Goal: Information Seeking & Learning: Learn about a topic

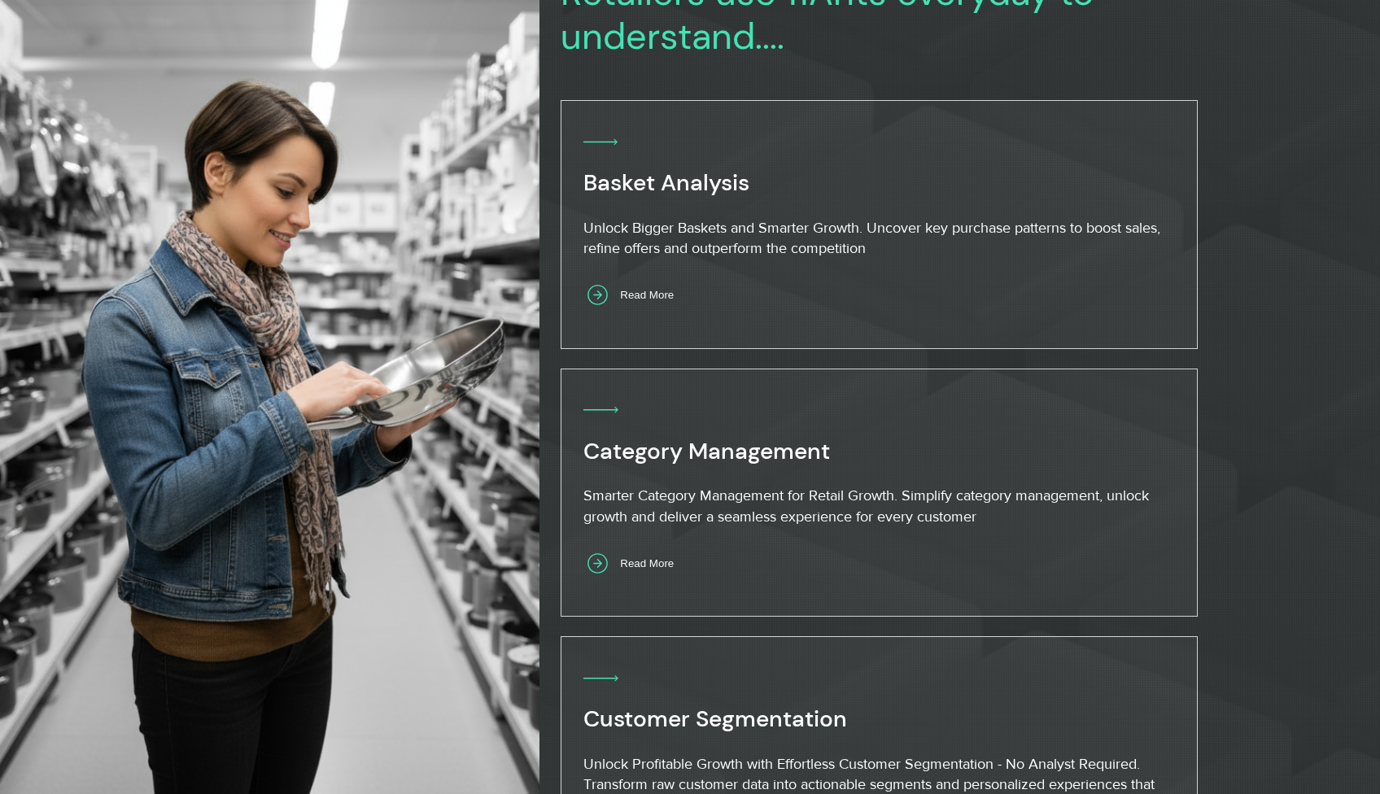
scroll to position [866, 0]
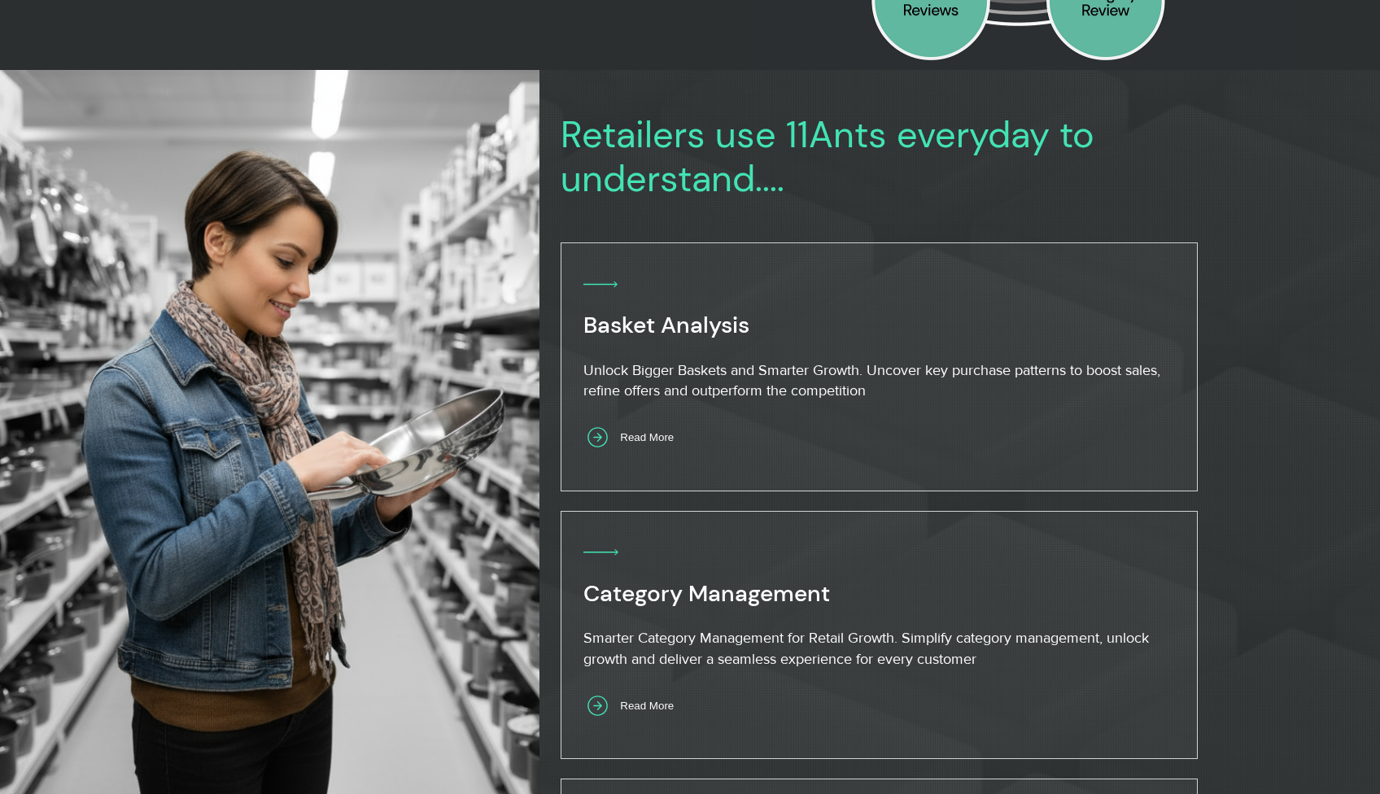
scroll to position [822, 0]
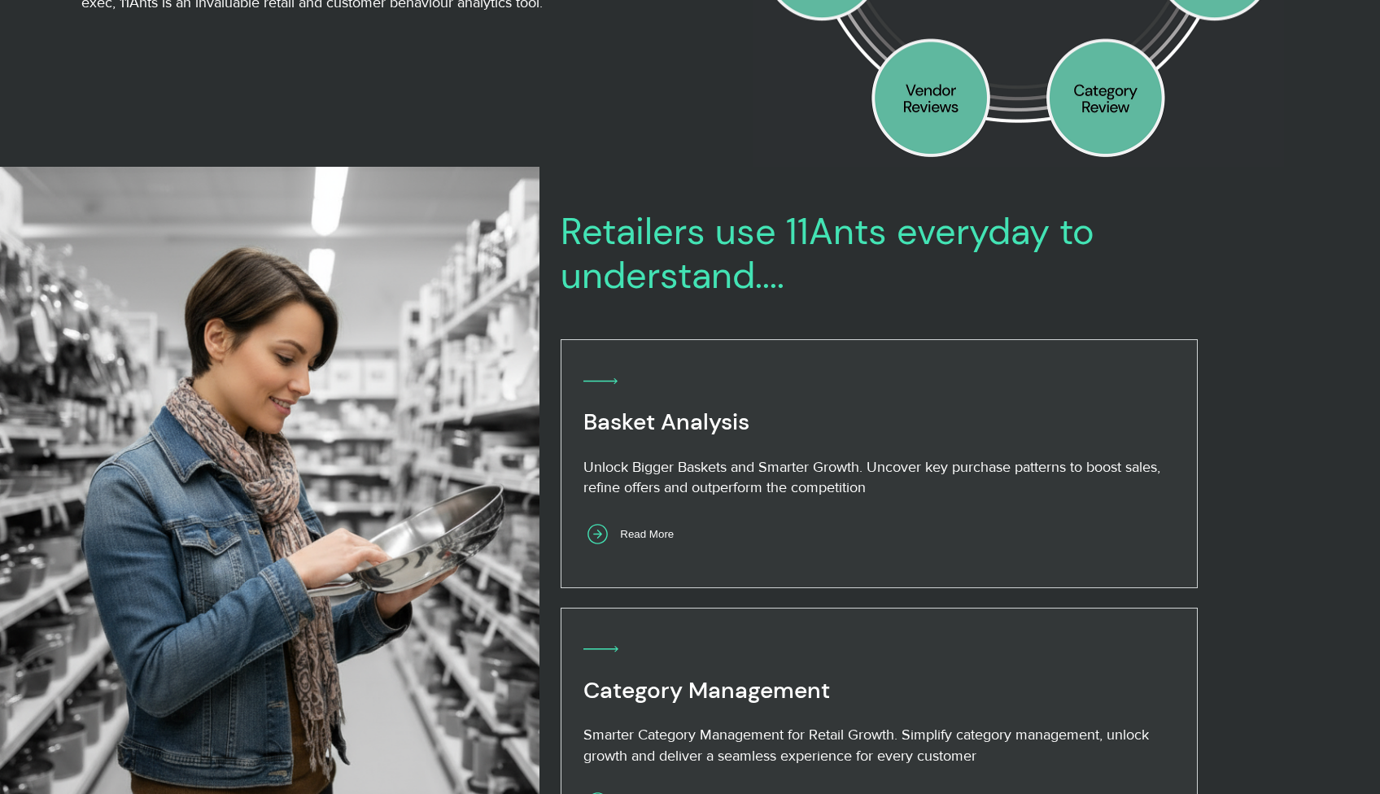
scroll to position [603, 0]
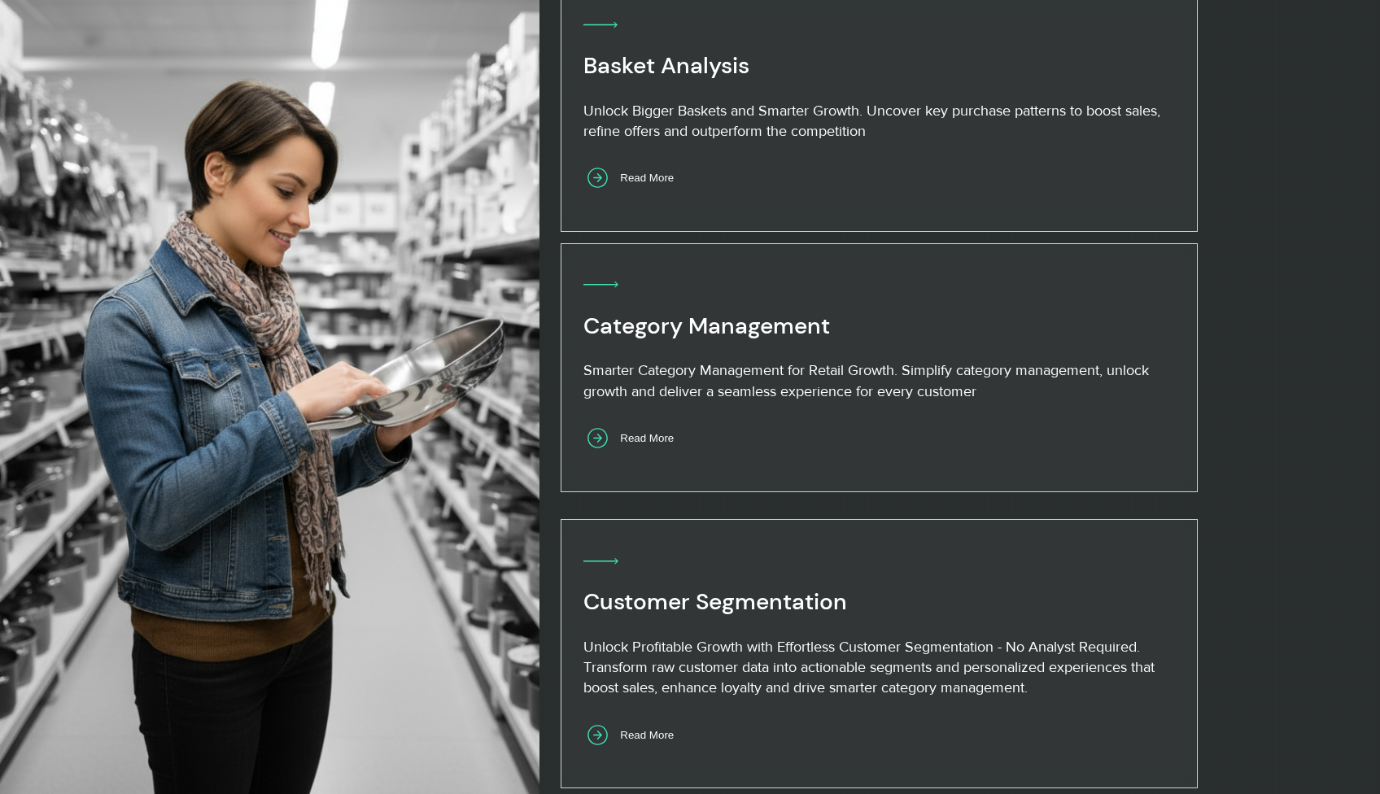
scroll to position [959, 0]
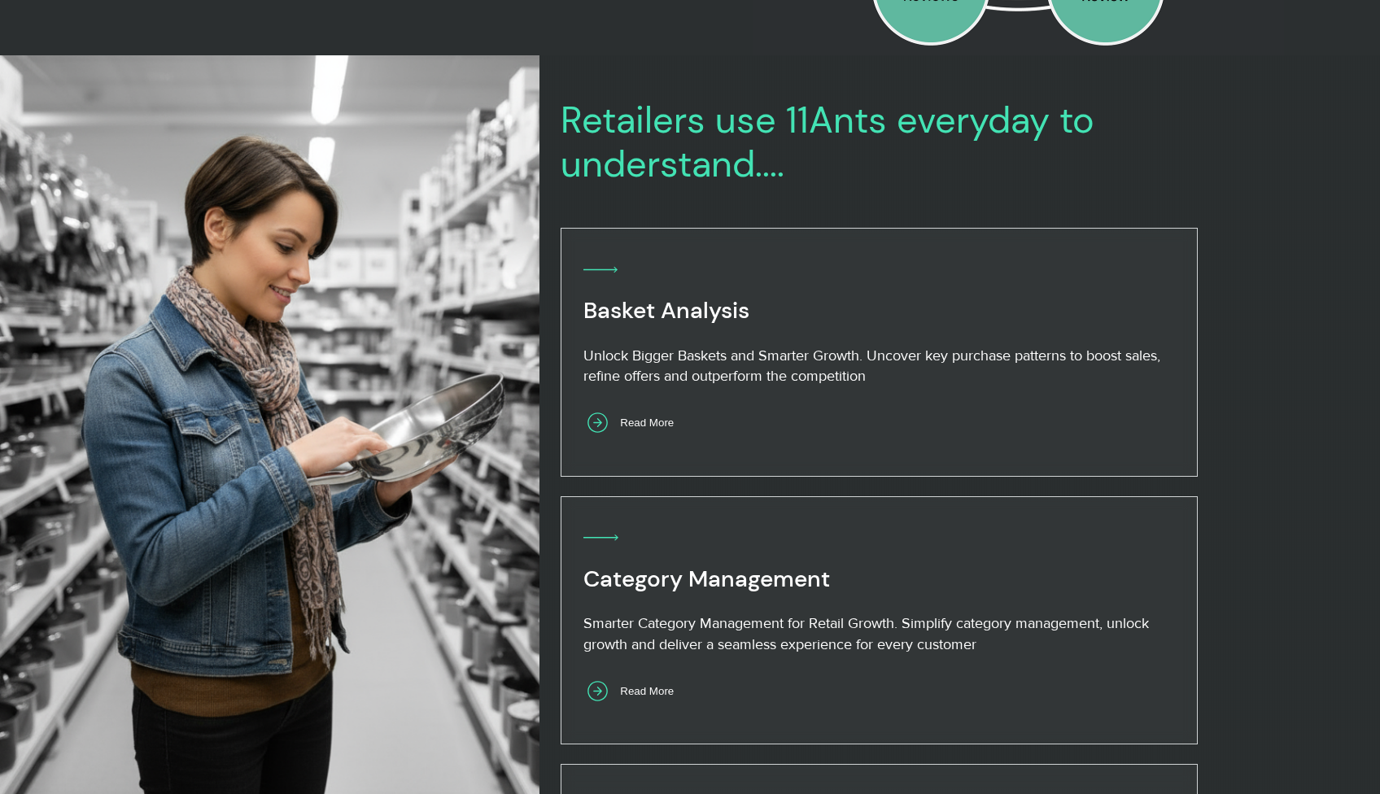
scroll to position [648, 0]
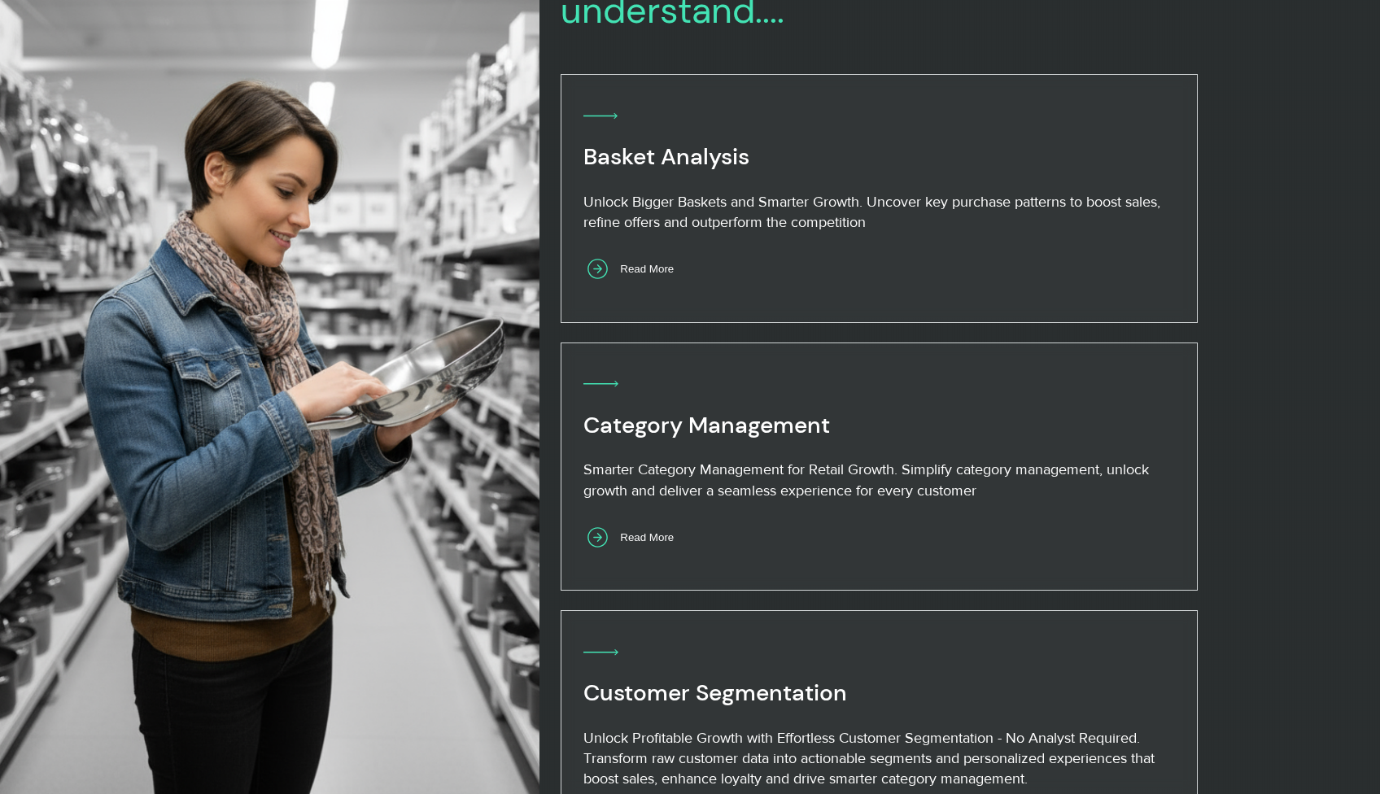
scroll to position [903, 0]
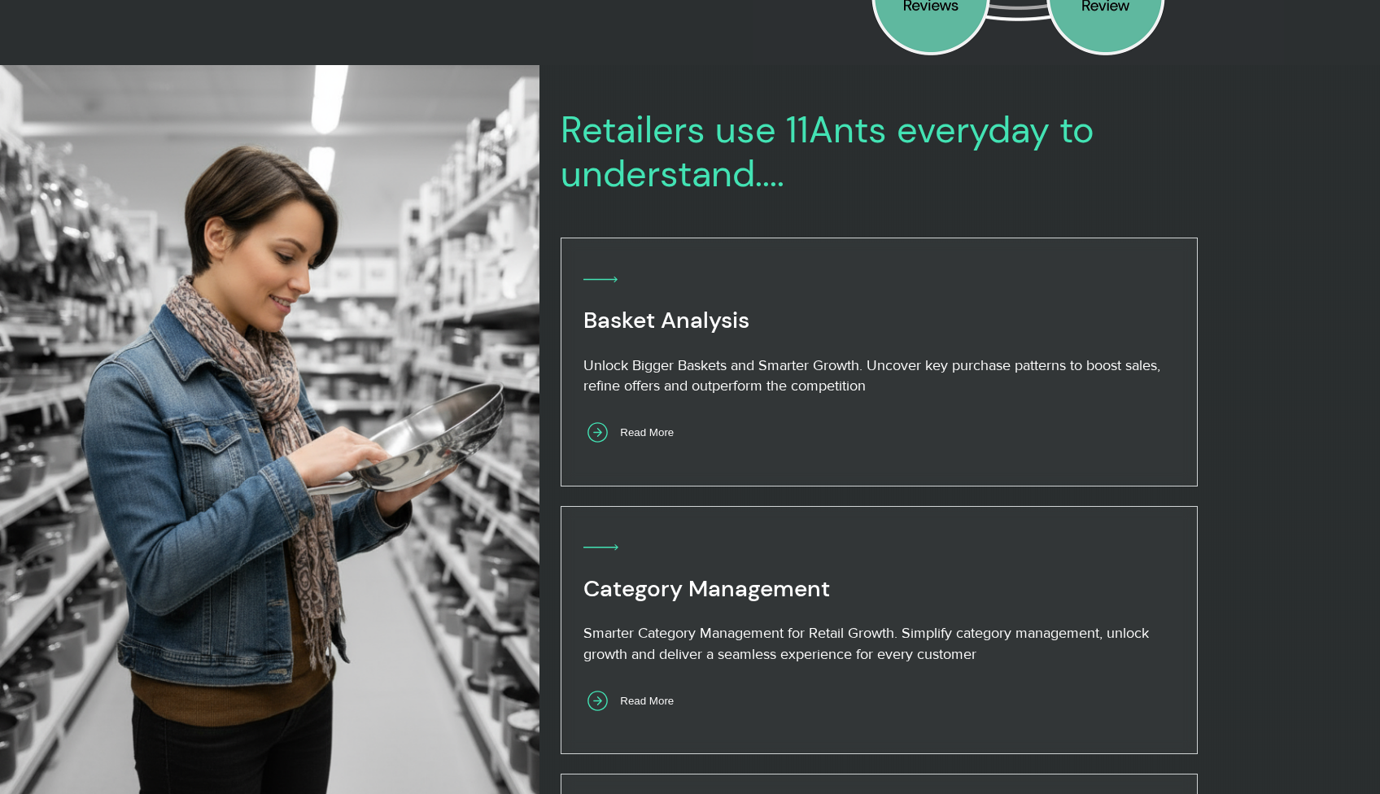
scroll to position [719, 0]
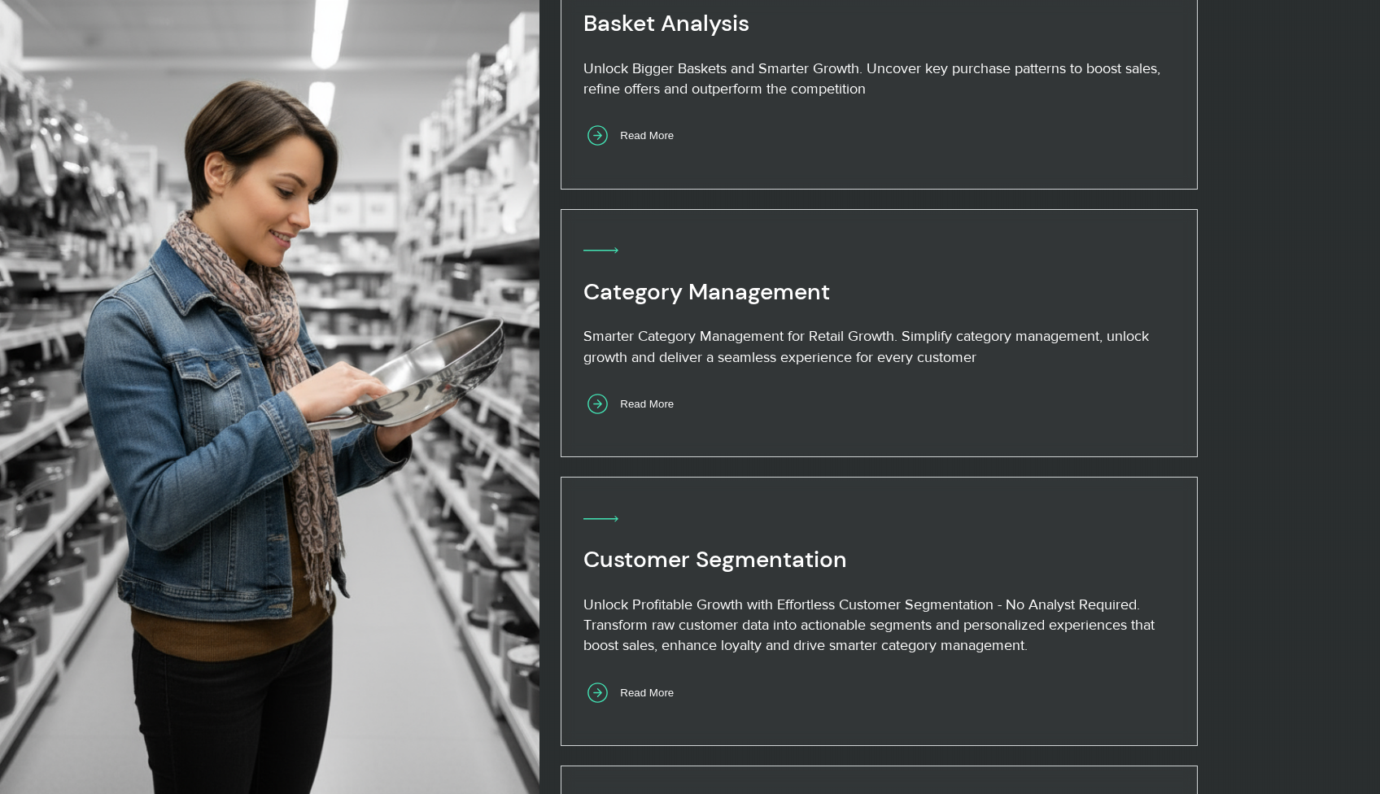
scroll to position [1113, 0]
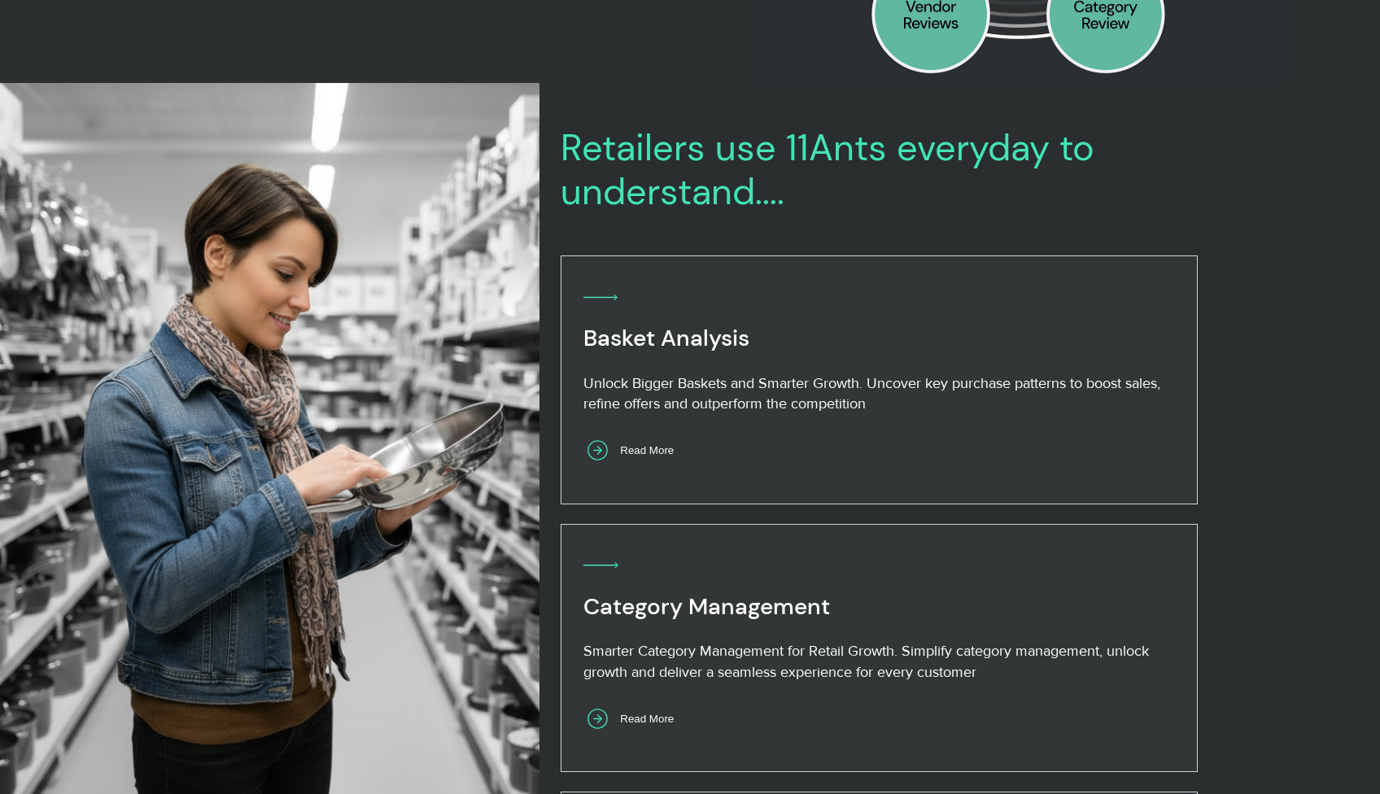
scroll to position [717, 0]
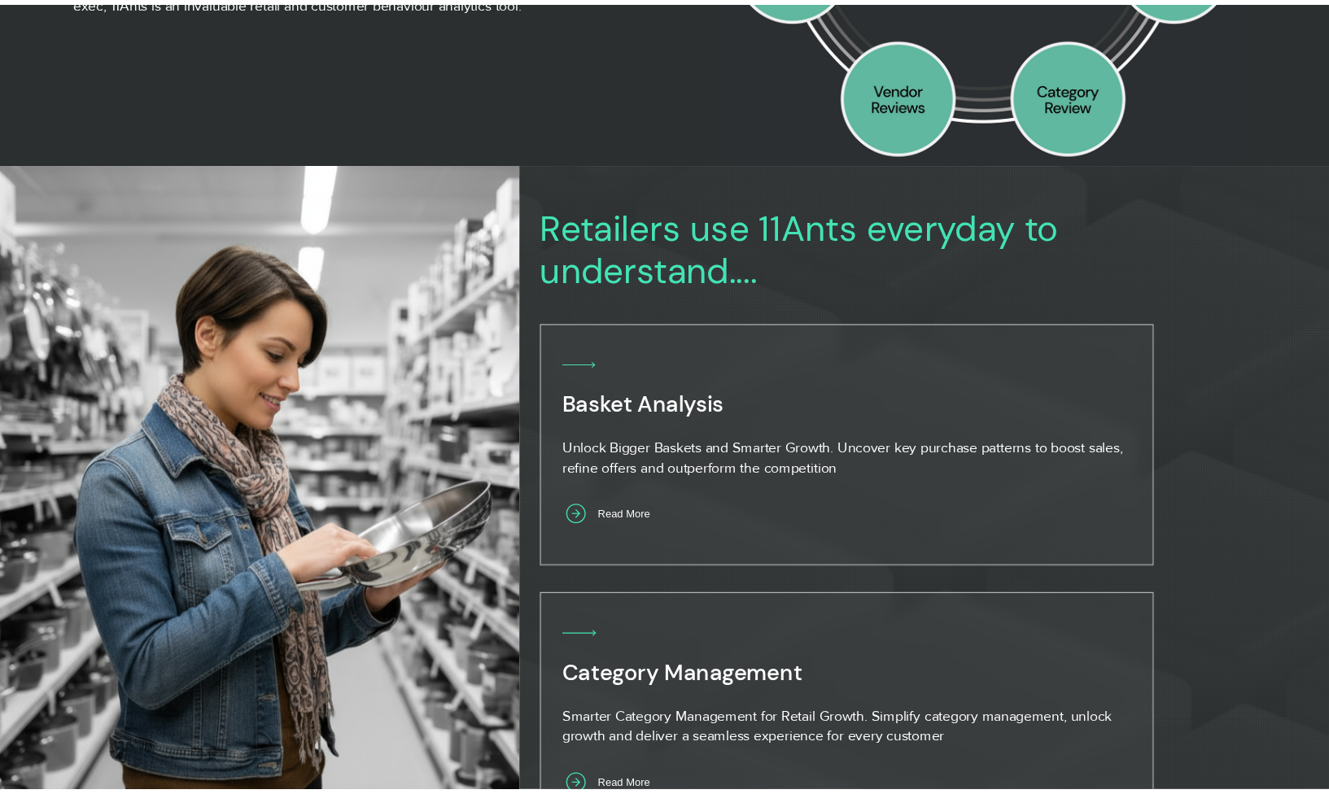
scroll to position [622, 0]
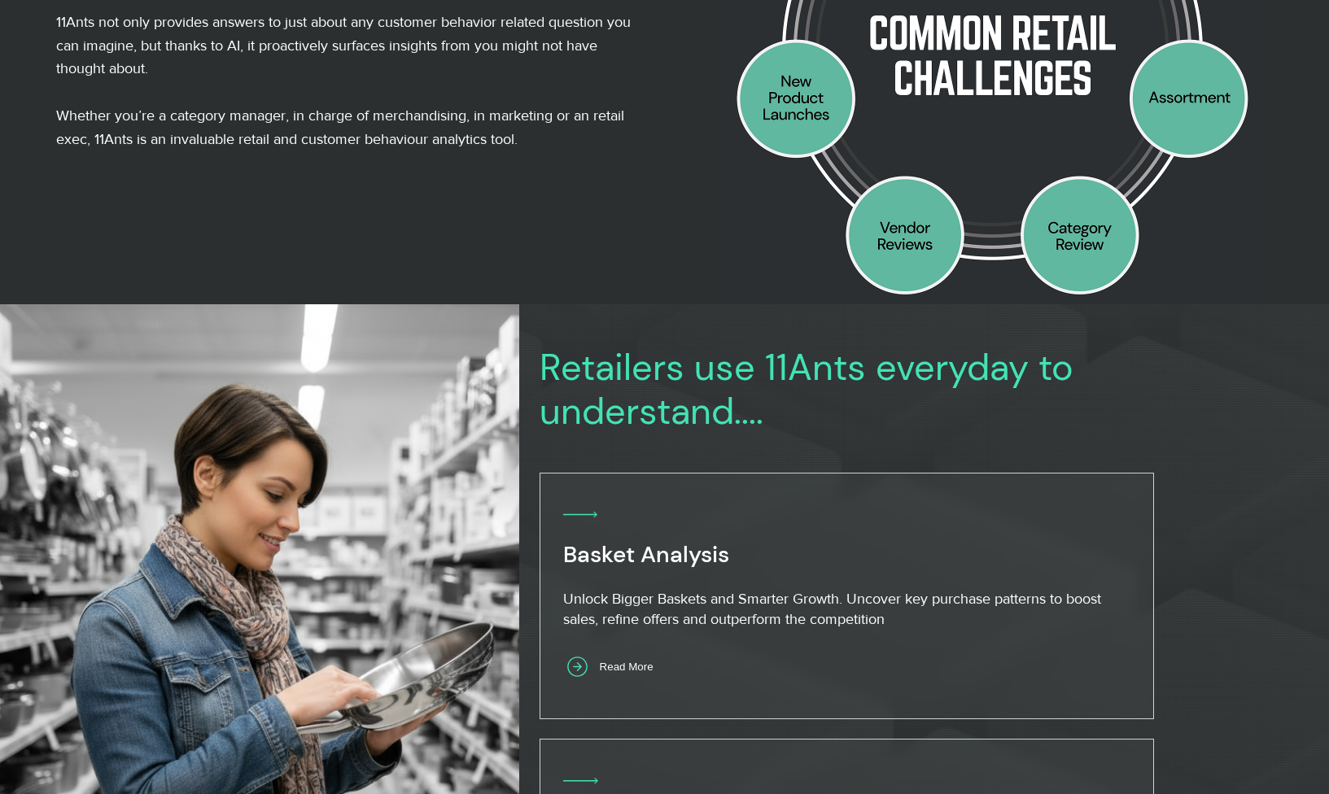
scroll to position [591, 0]
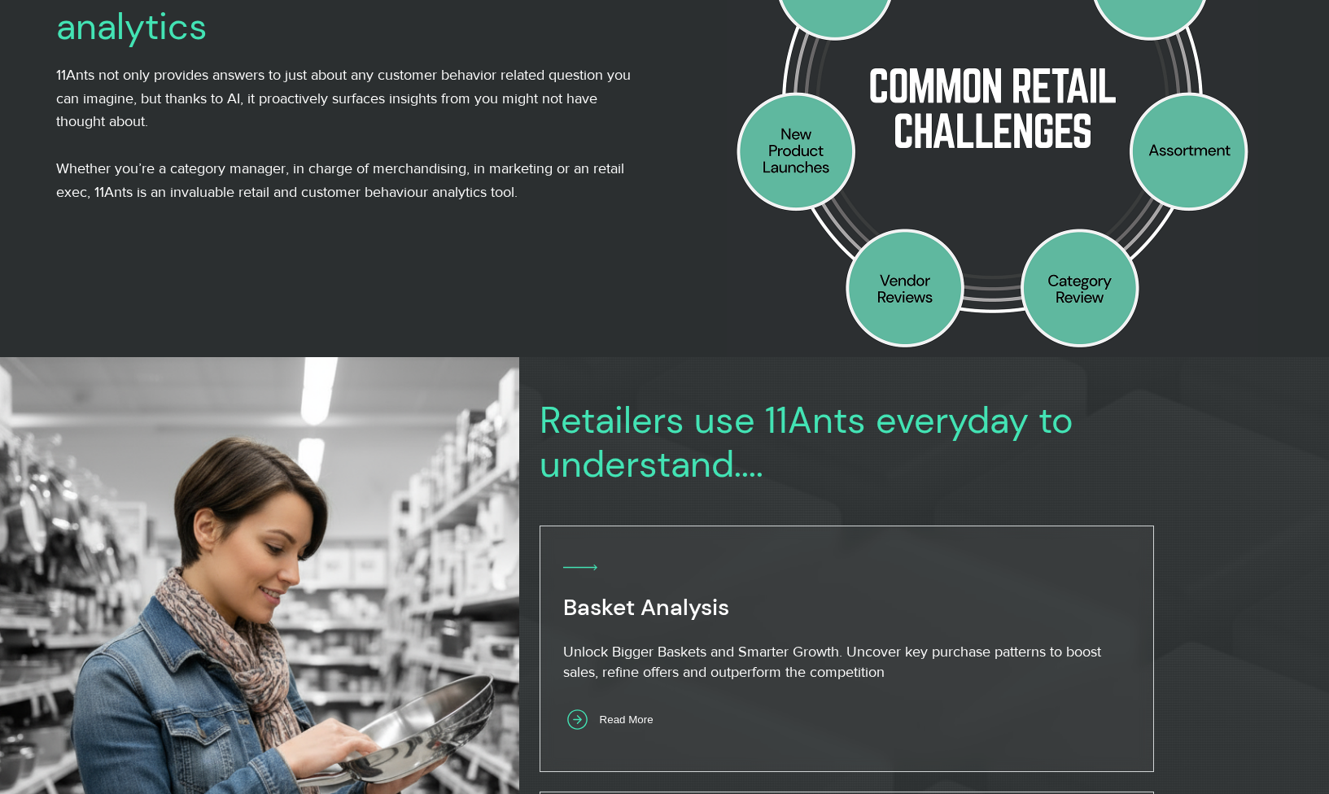
scroll to position [339, 0]
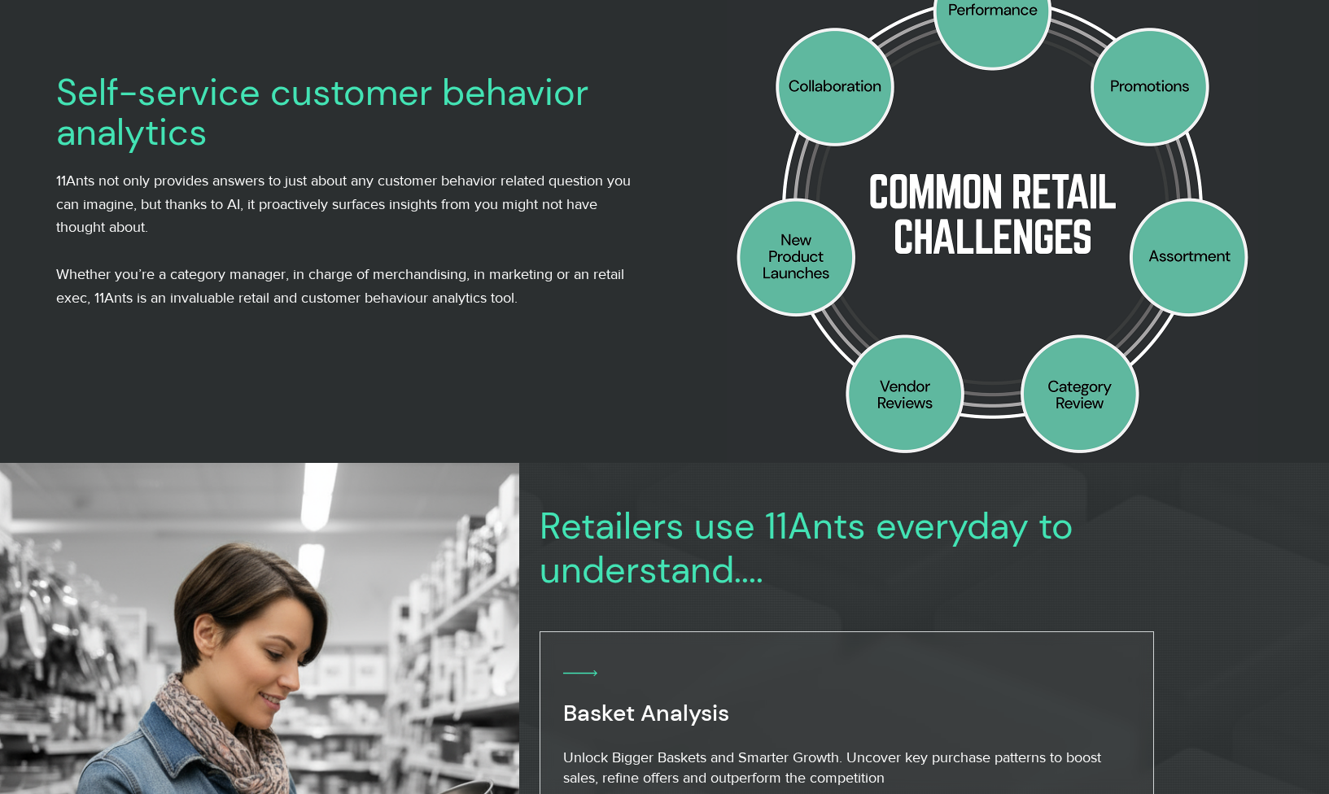
scroll to position [330, 0]
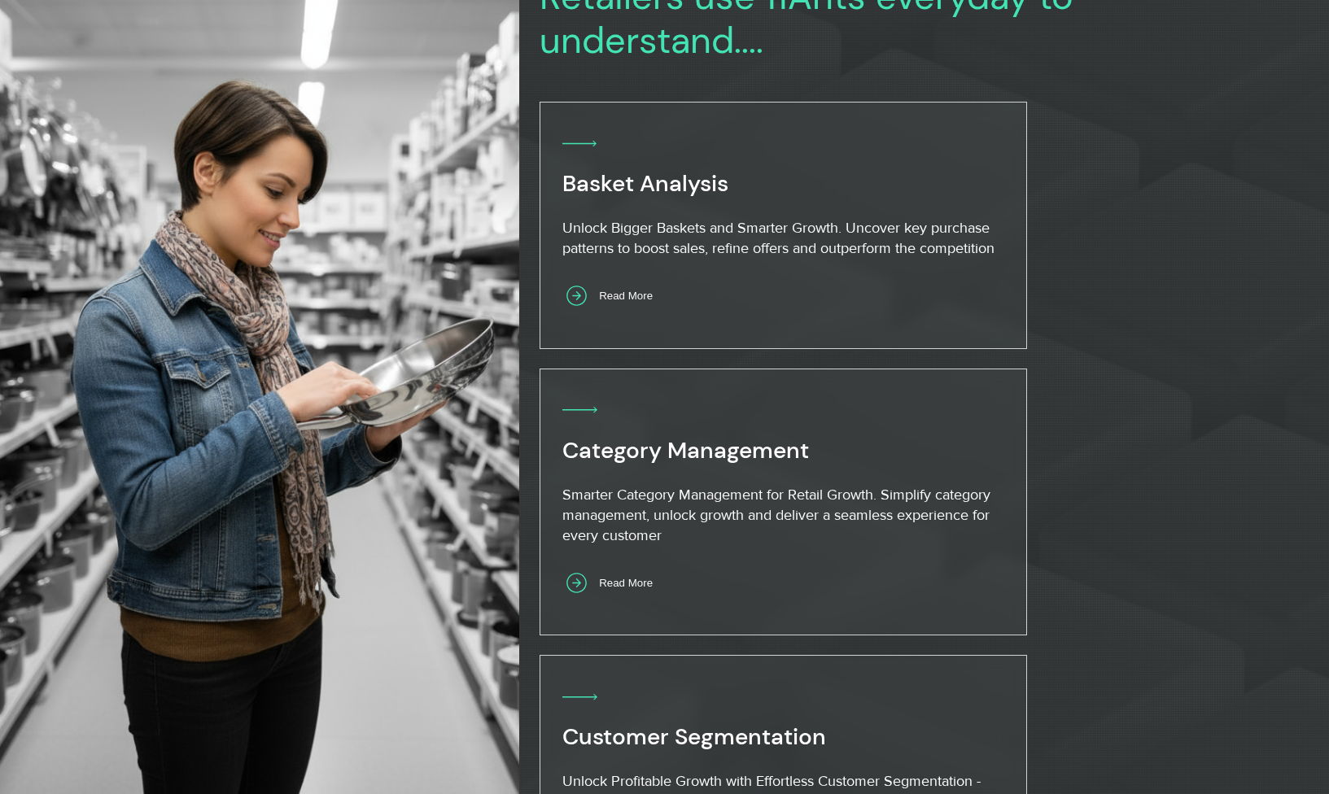
scroll to position [969, 0]
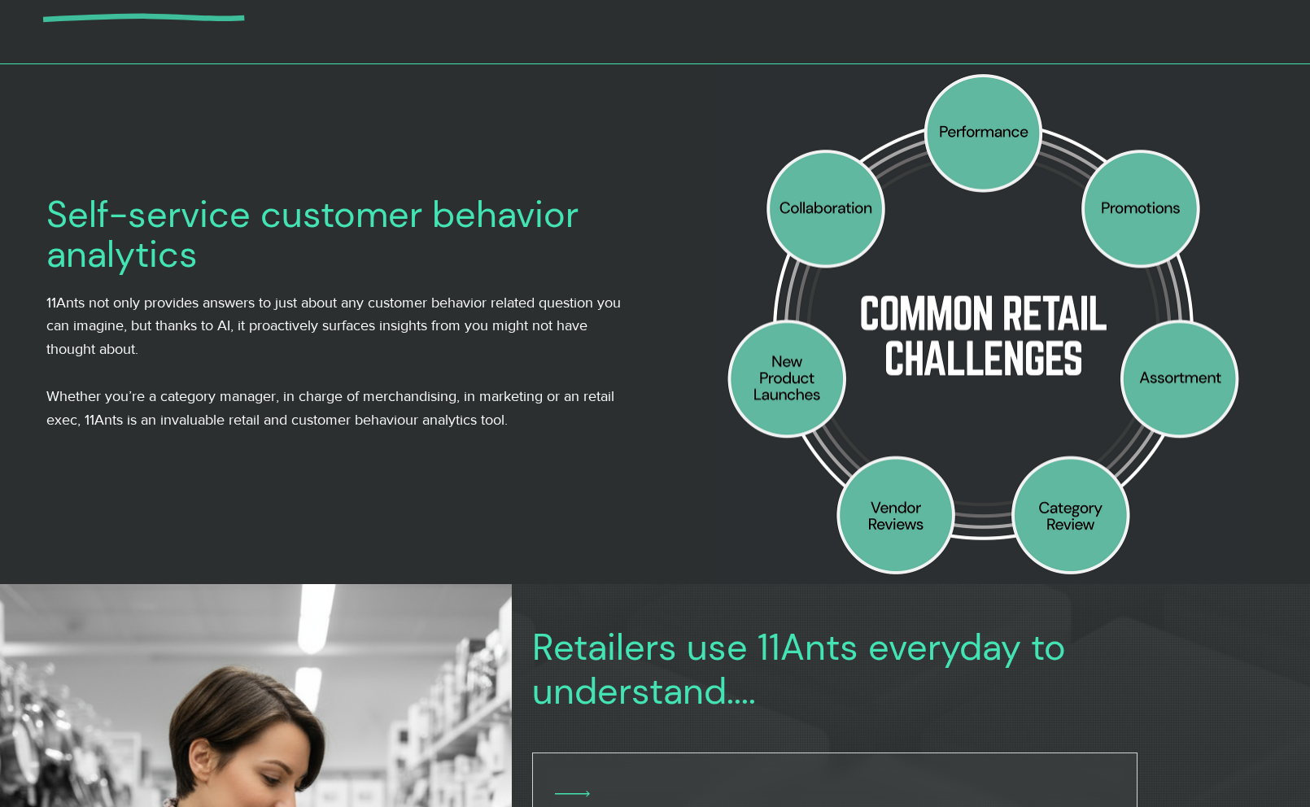
scroll to position [310, 0]
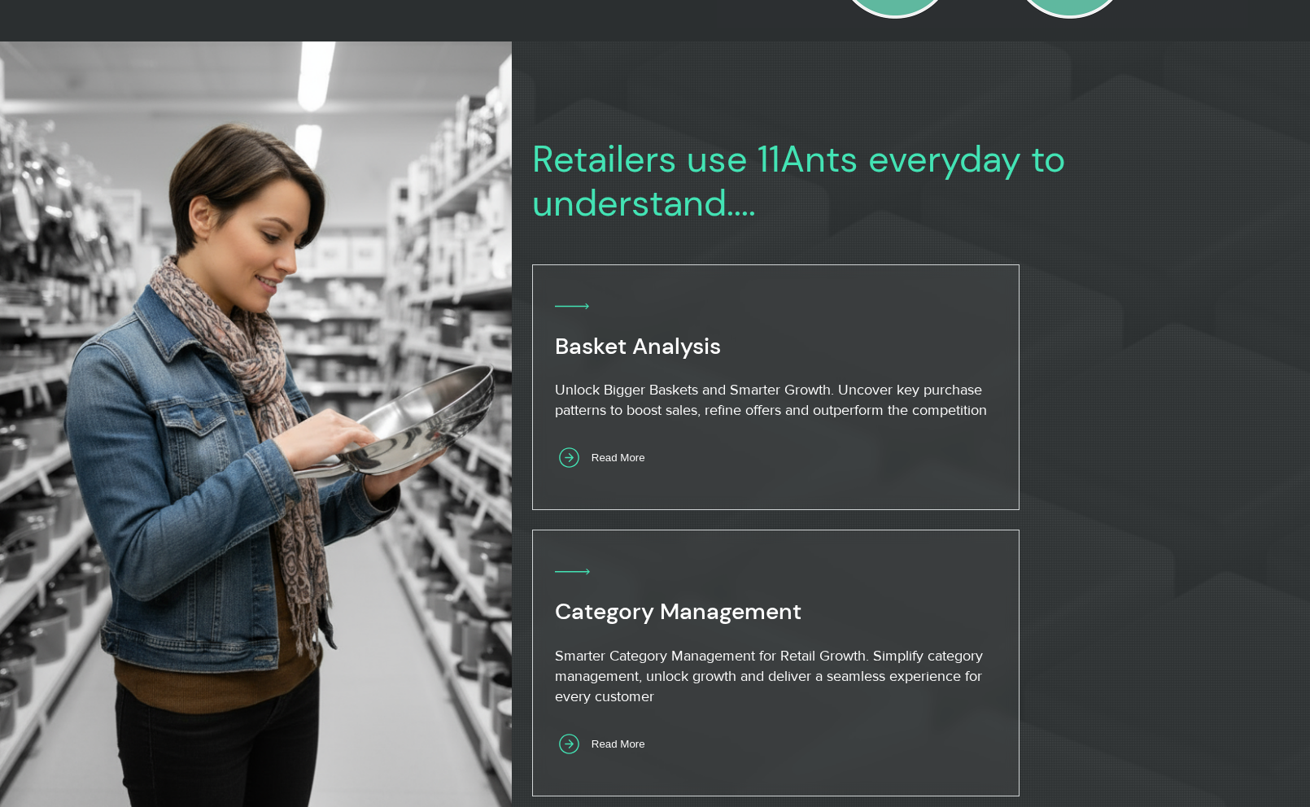
scroll to position [775, 0]
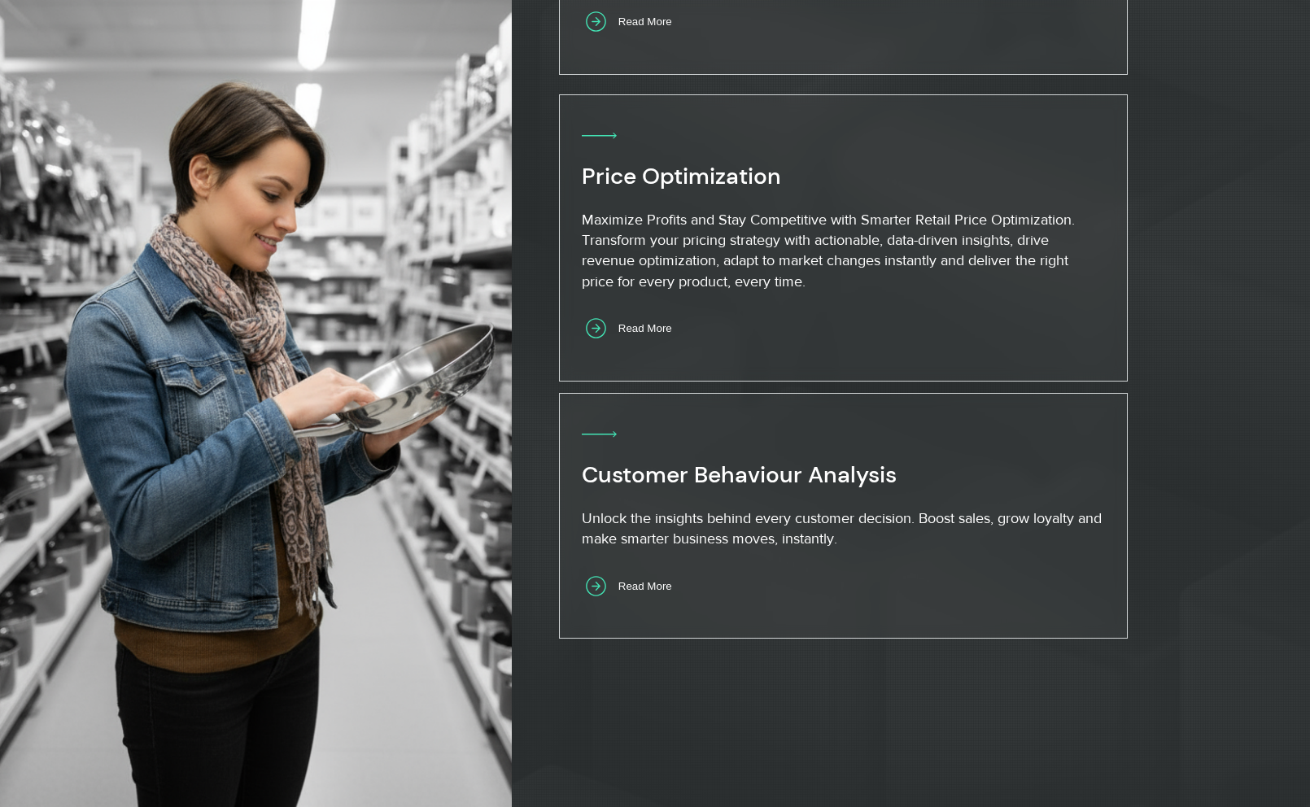
scroll to position [1850, 0]
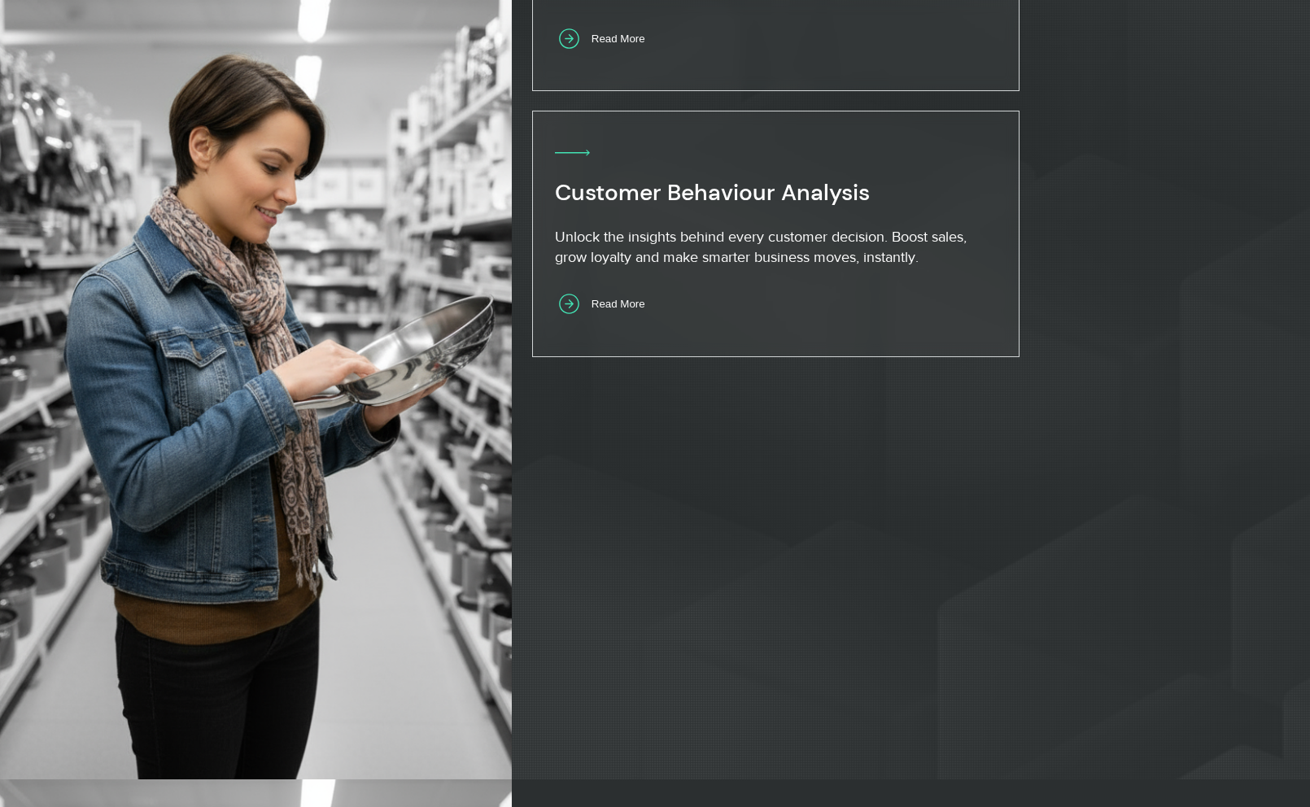
scroll to position [2076, 0]
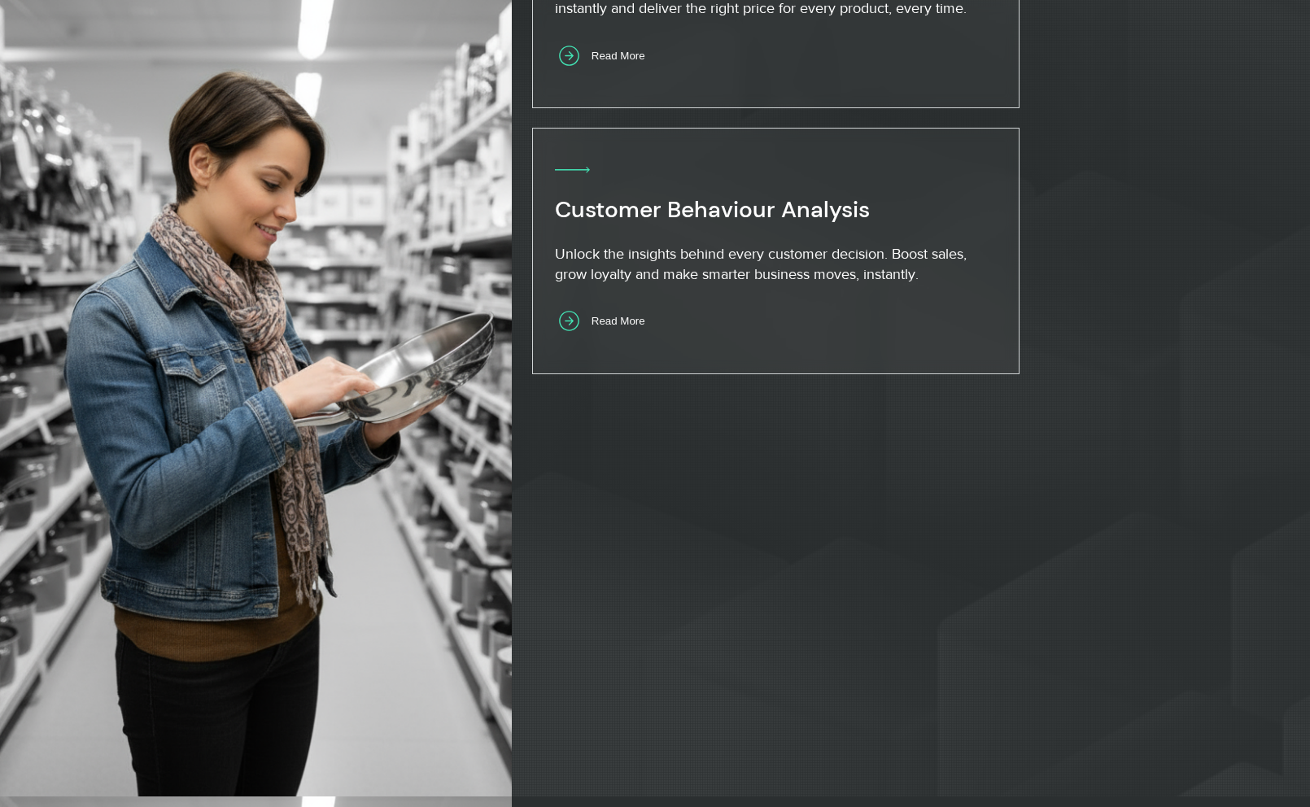
drag, startPoint x: 752, startPoint y: 454, endPoint x: 726, endPoint y: 563, distance: 112.1
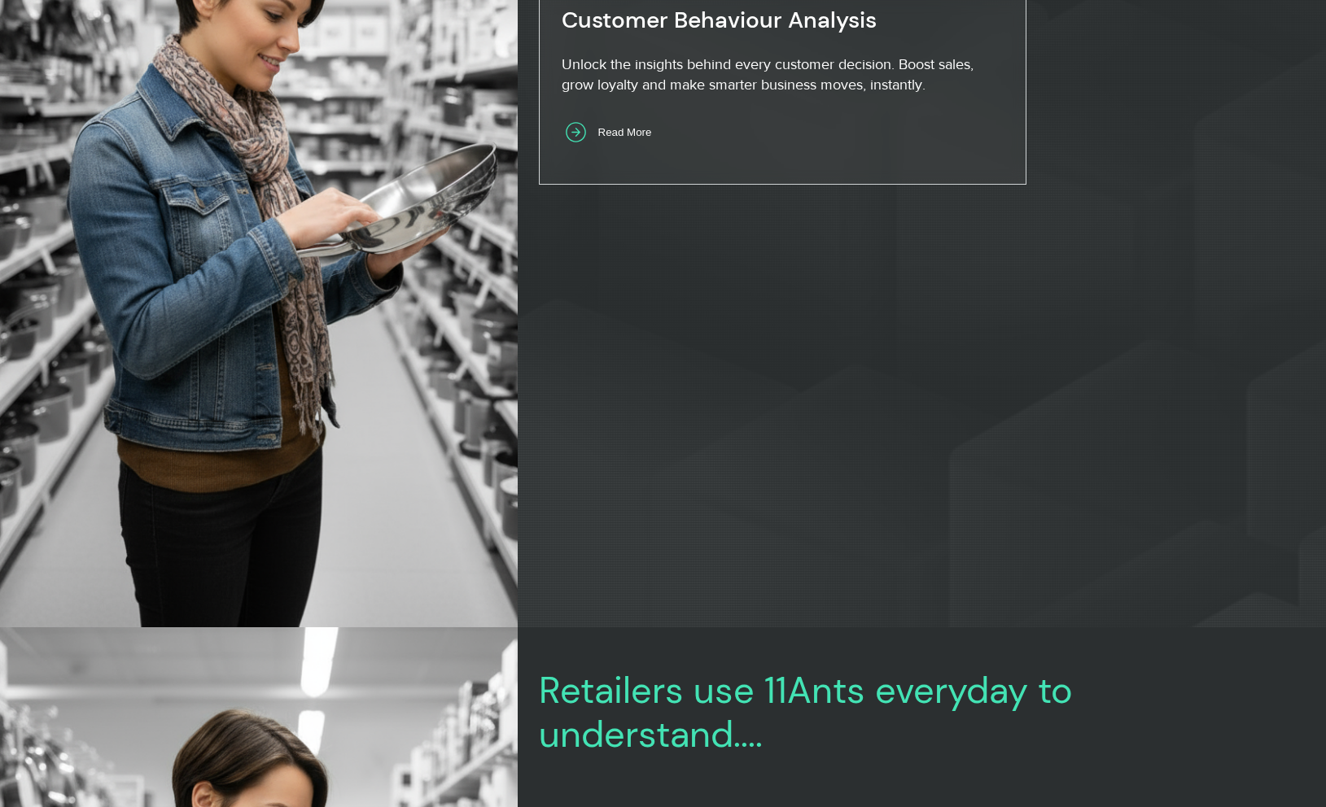
scroll to position [2292, 0]
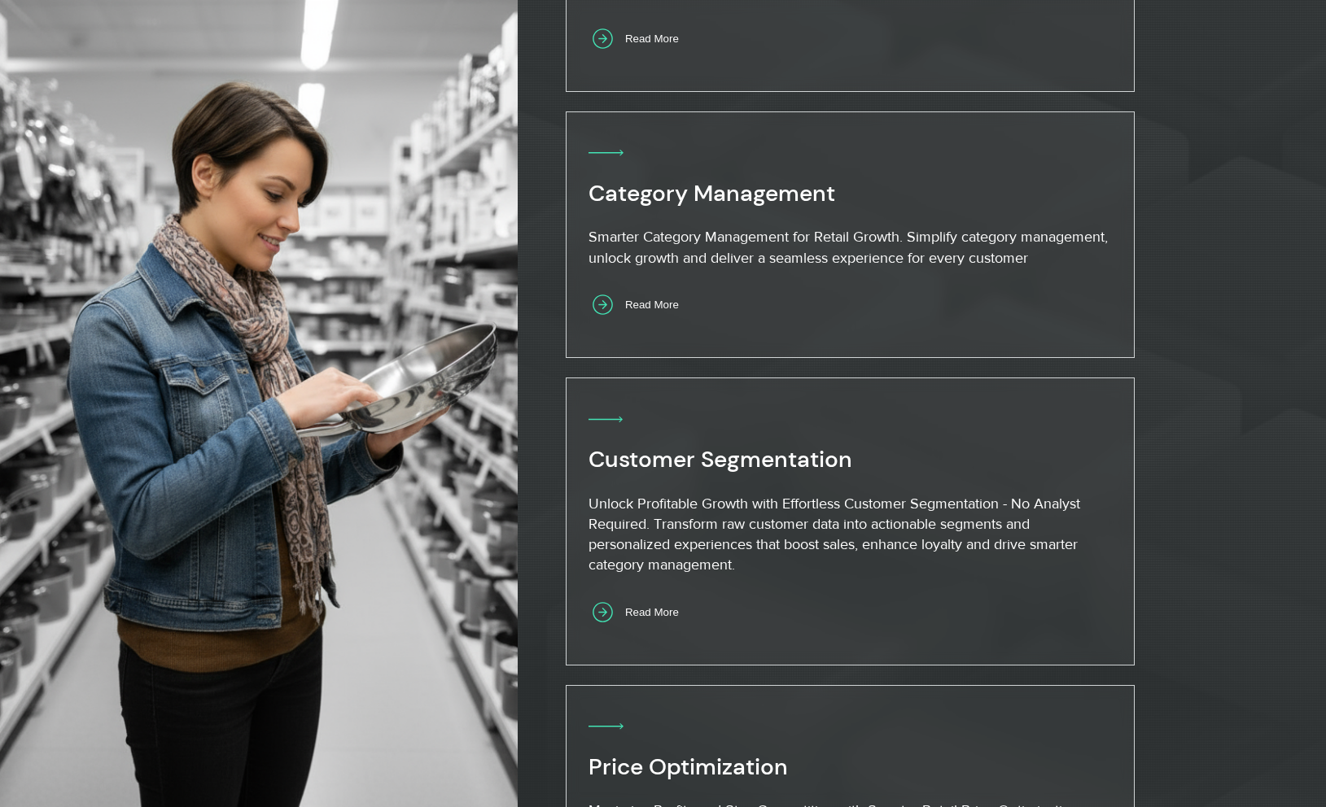
scroll to position [1375, 0]
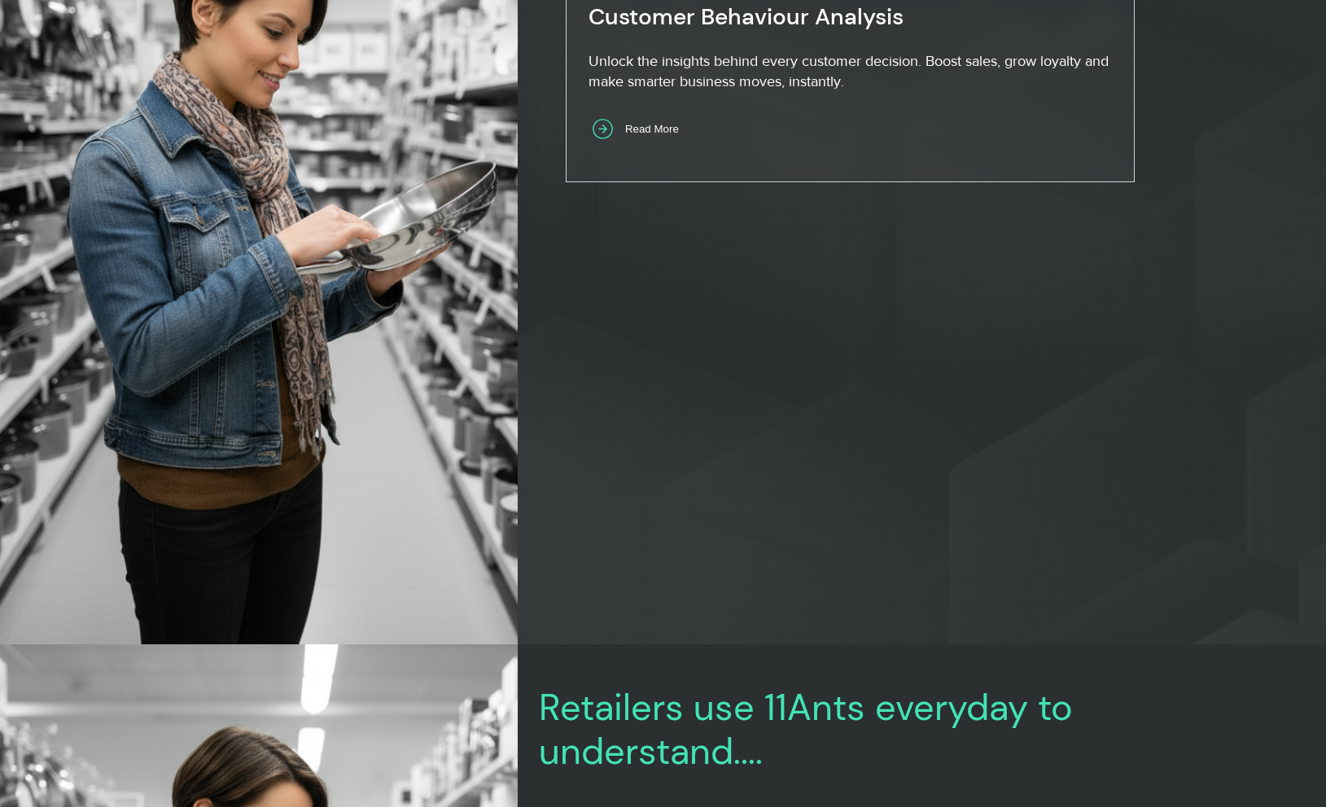
scroll to position [2323, 0]
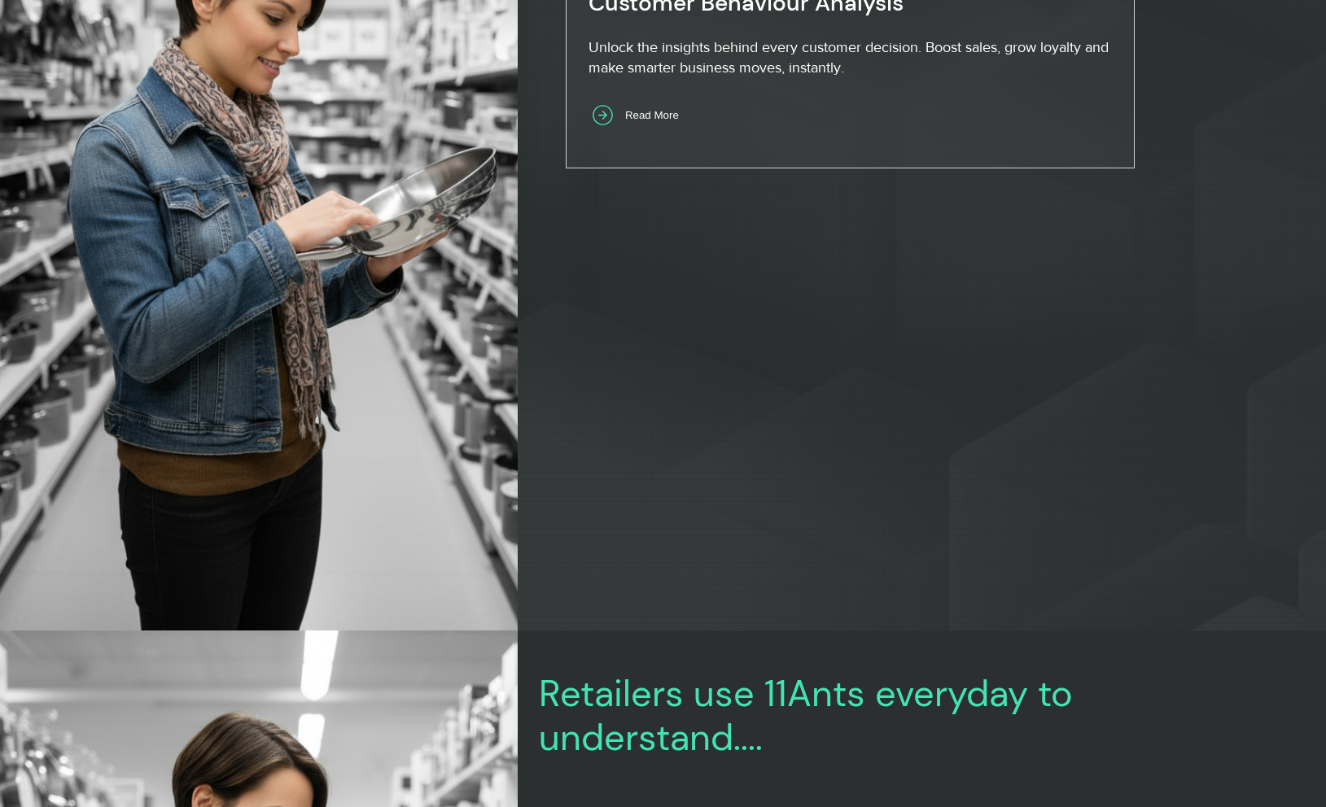
drag, startPoint x: 728, startPoint y: 258, endPoint x: 656, endPoint y: 286, distance: 76.8
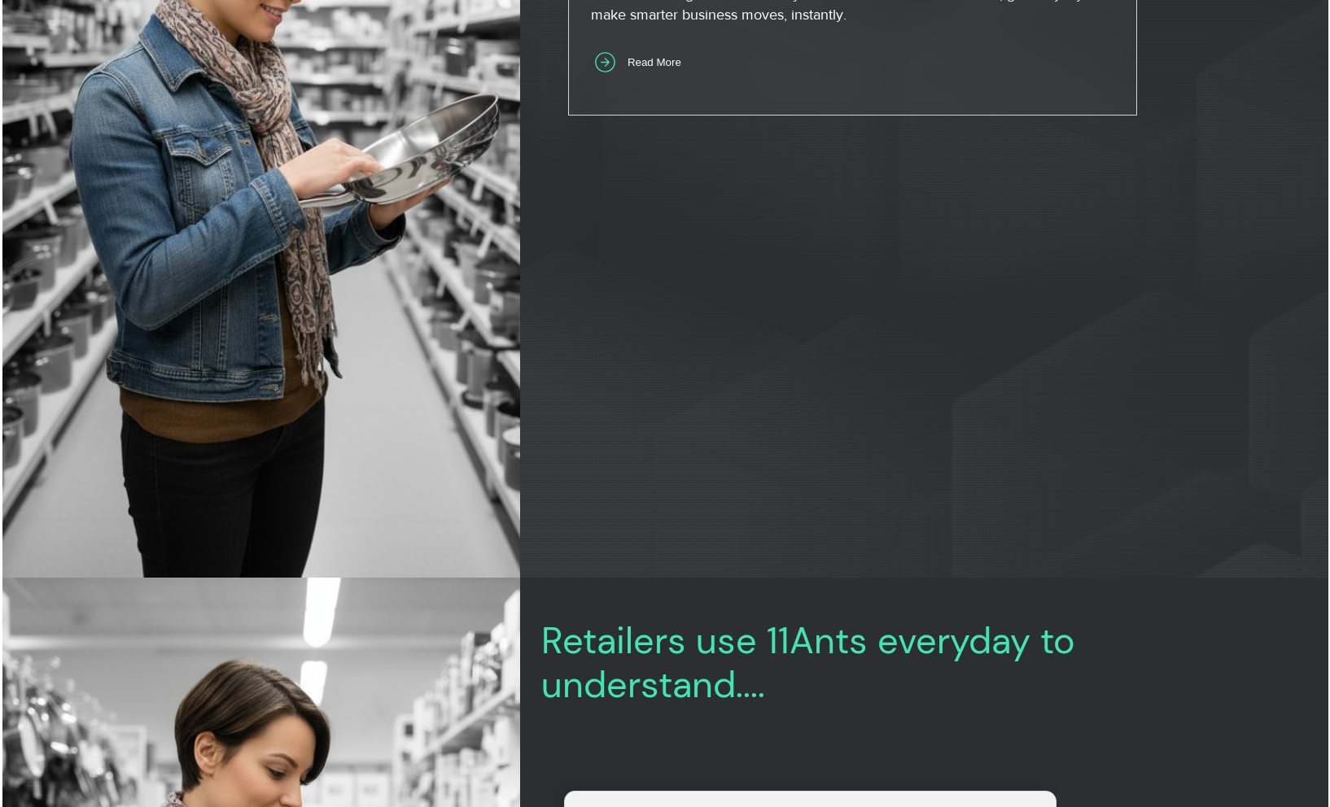
scroll to position [2340, 0]
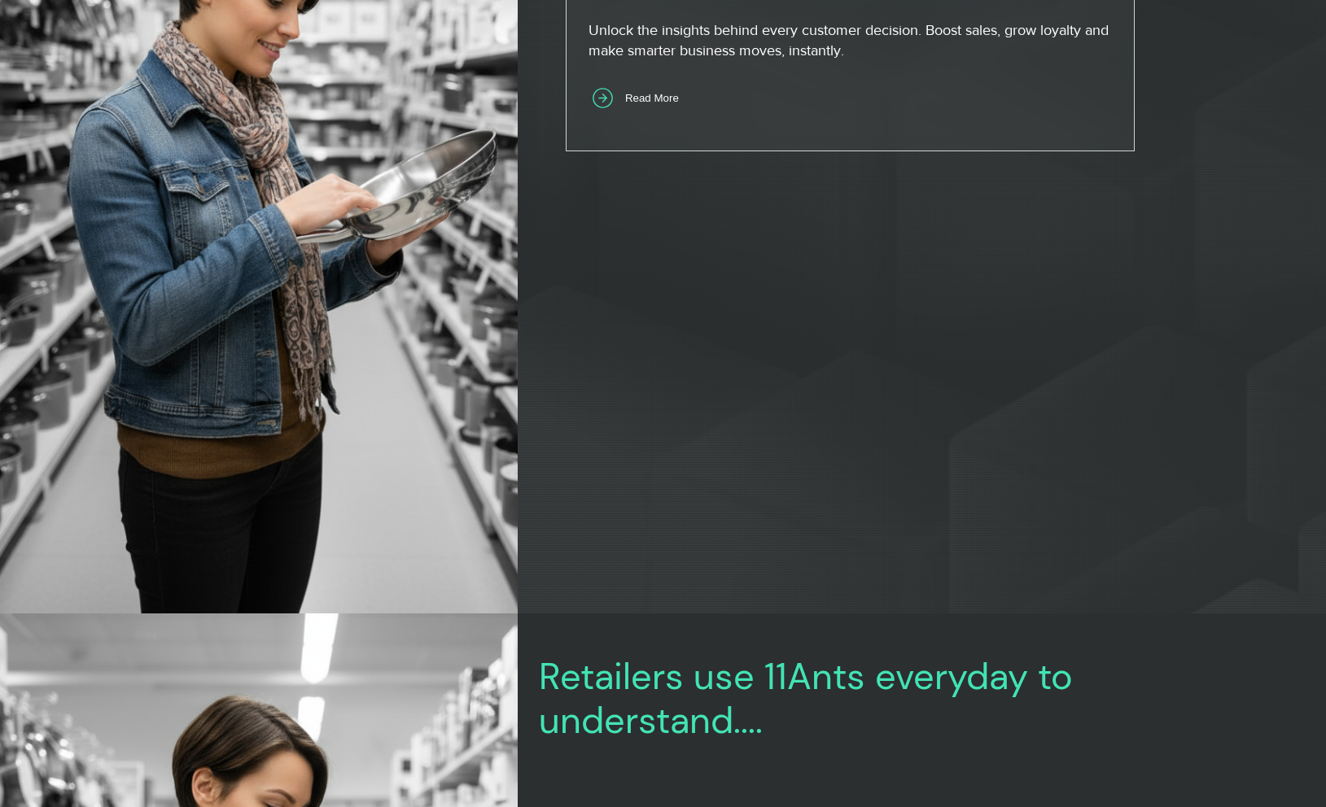
drag, startPoint x: 1013, startPoint y: 319, endPoint x: 768, endPoint y: 147, distance: 299.2
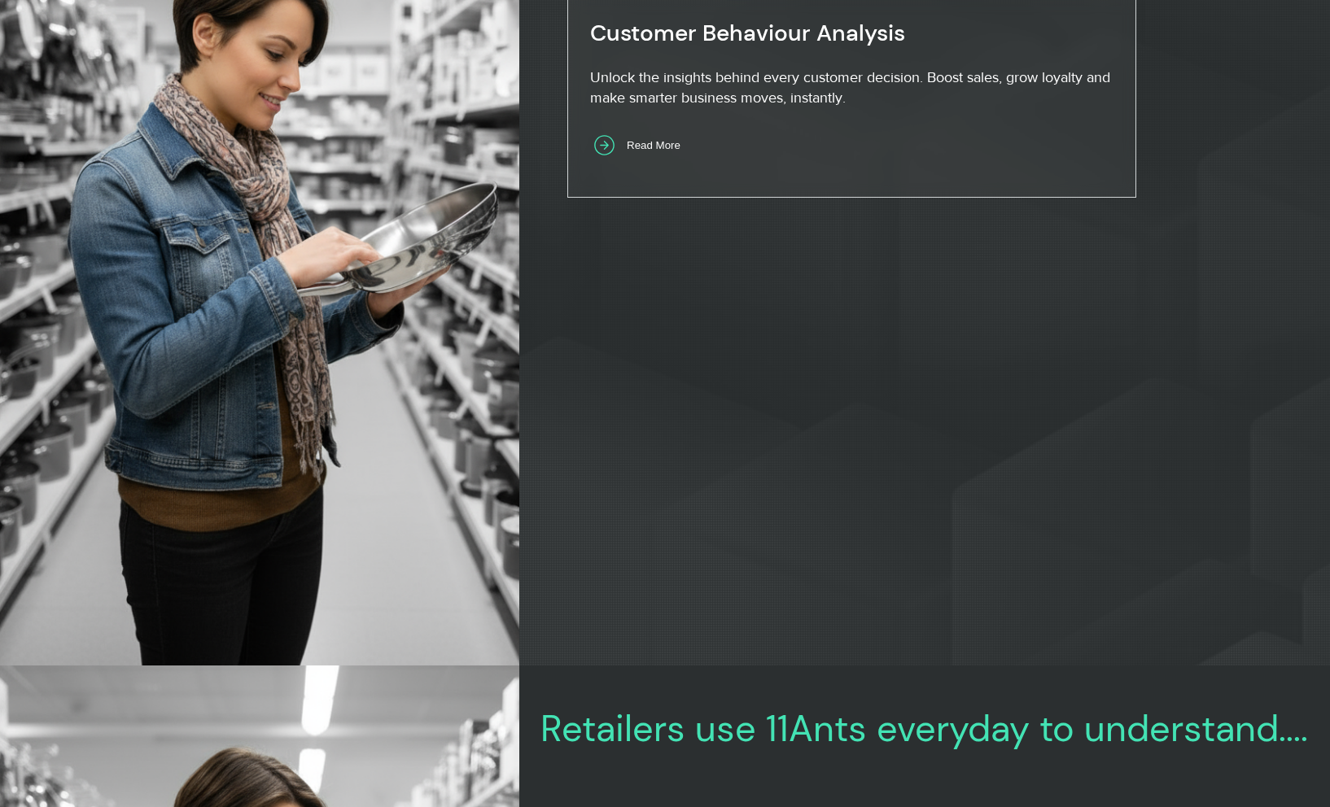
scroll to position [2276, 0]
